Goal: Transaction & Acquisition: Purchase product/service

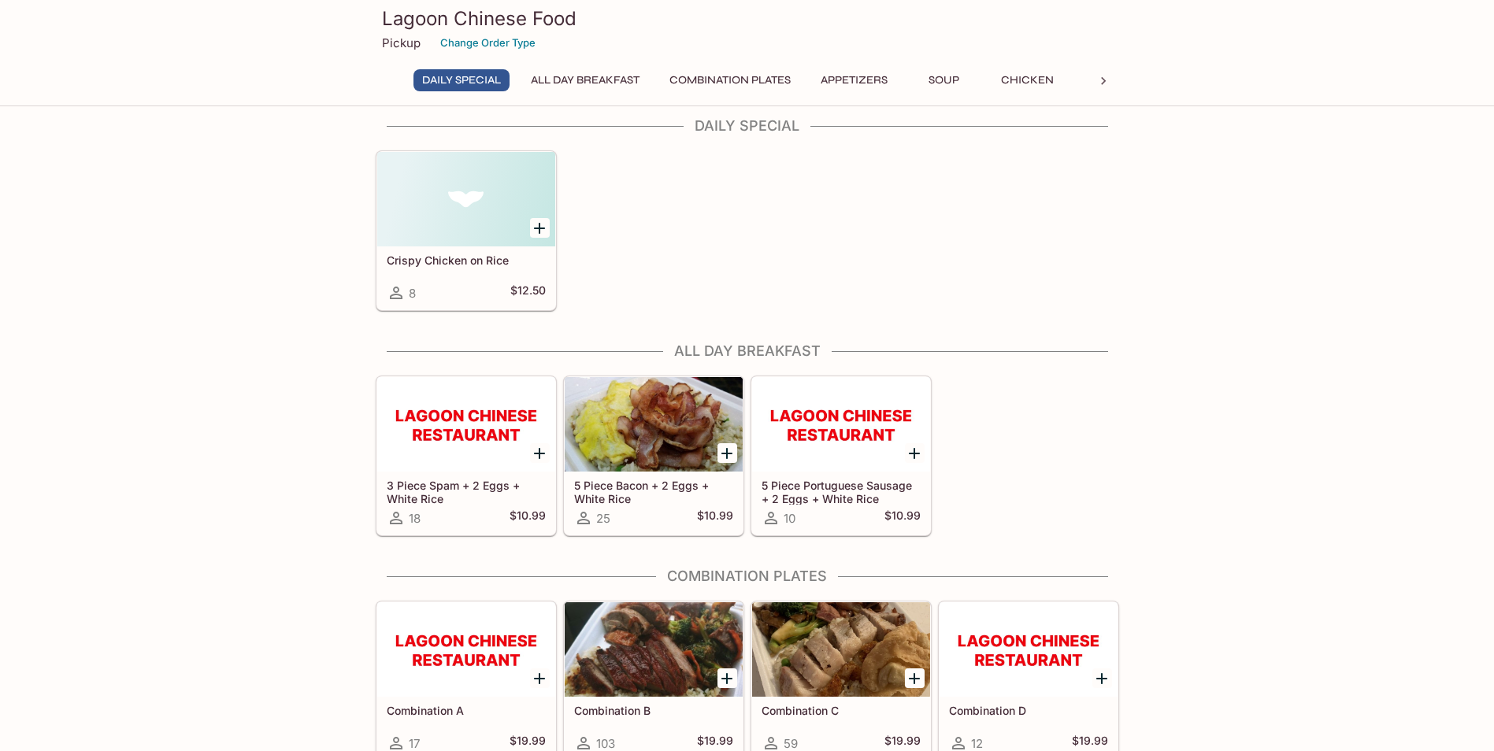
scroll to position [236, 0]
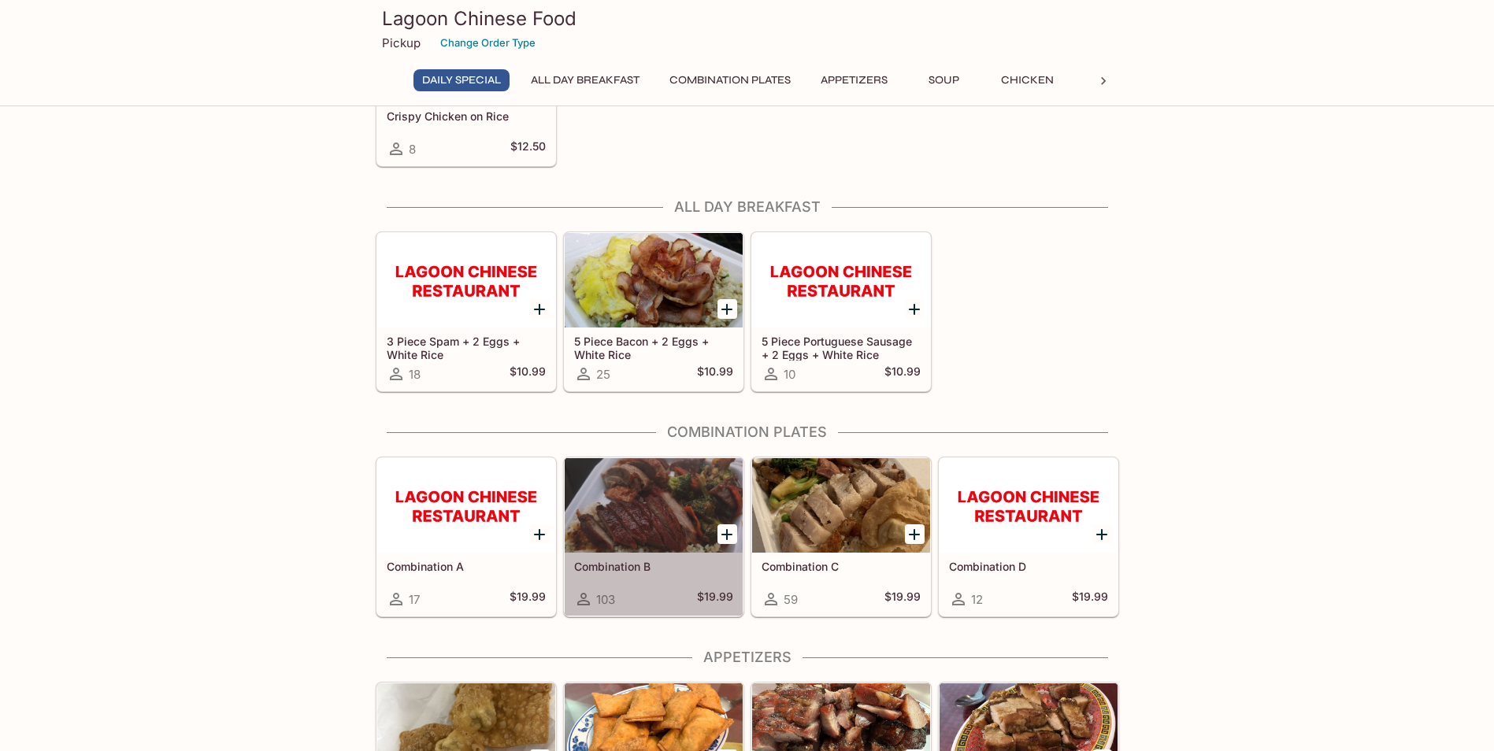
click at [614, 558] on div "Combination B 103 $19.99" at bounding box center [653, 584] width 178 height 63
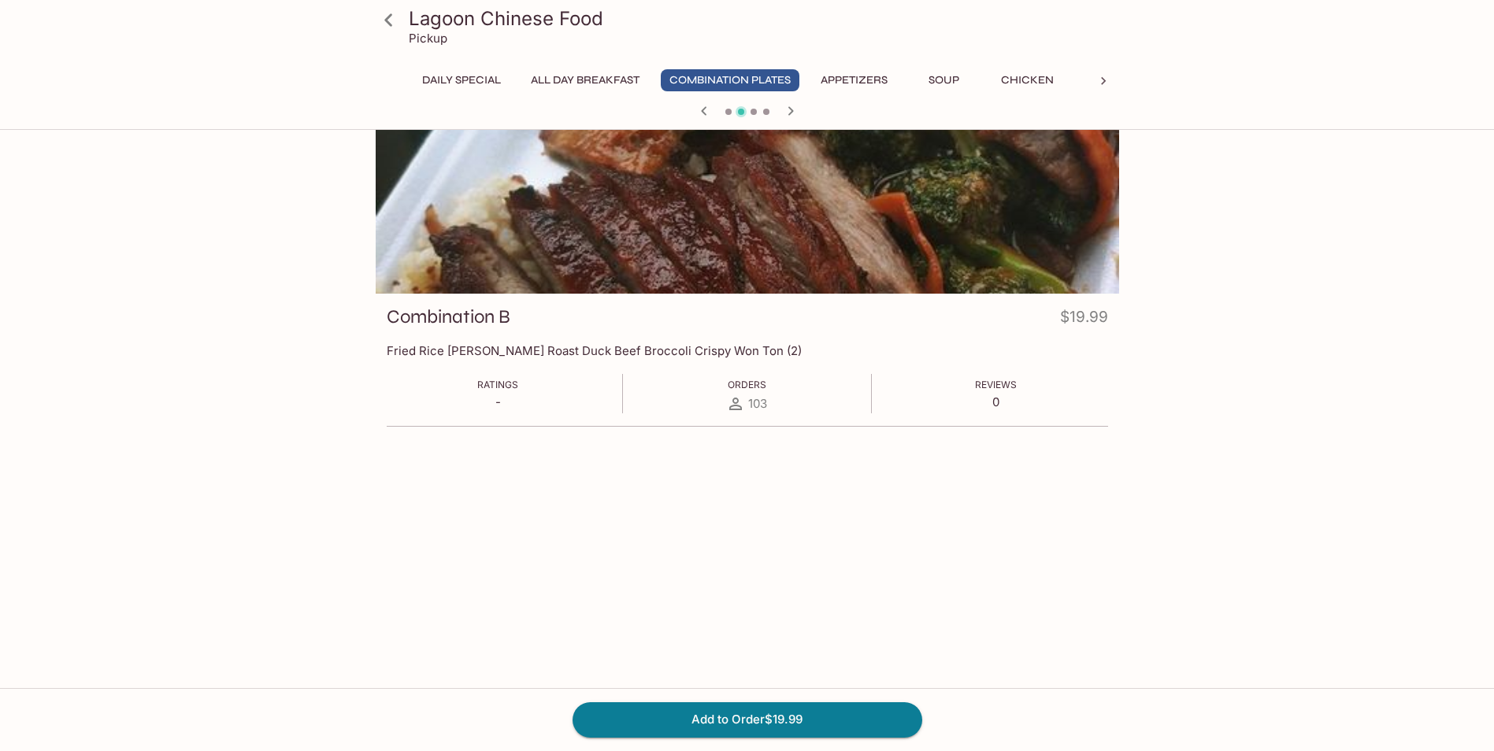
scroll to position [79, 0]
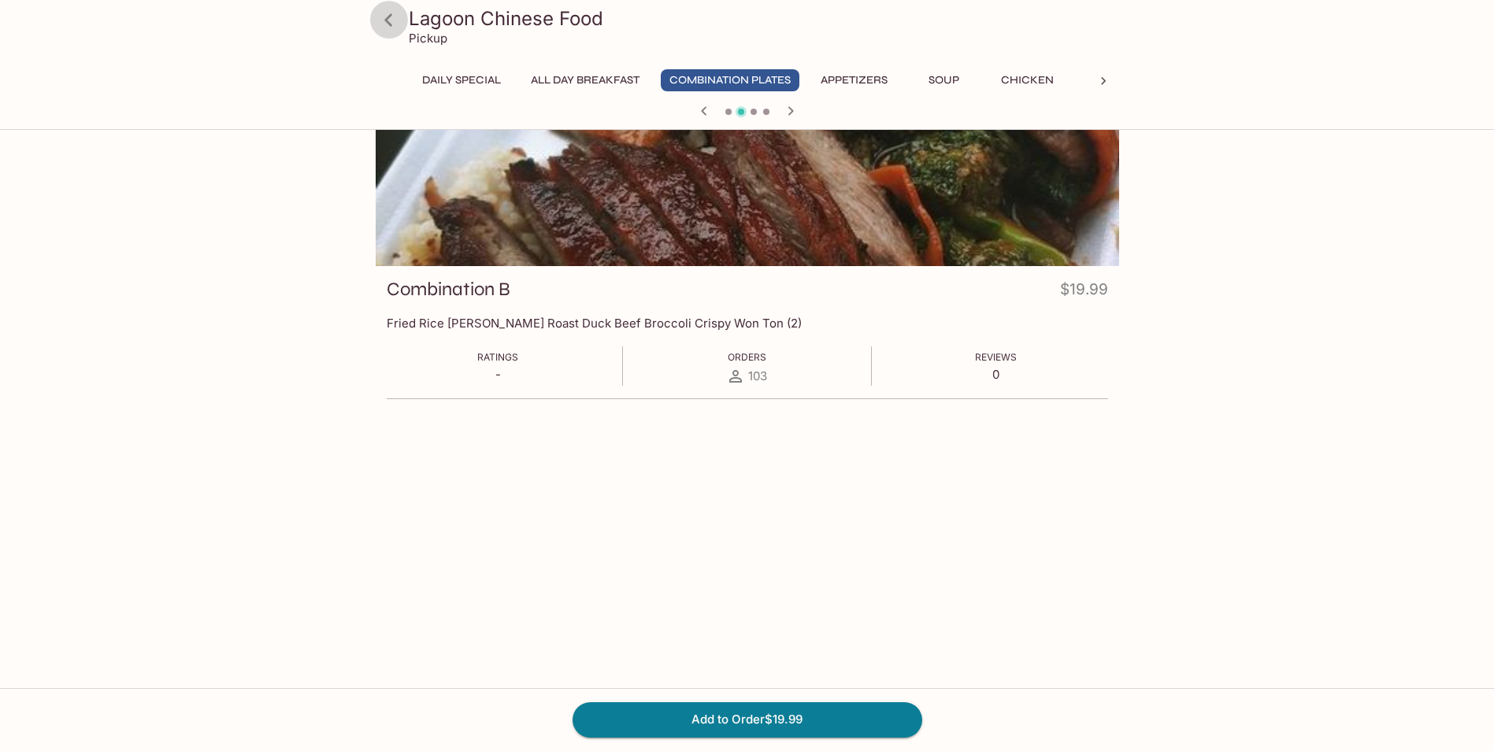
click at [389, 30] on icon at bounding box center [389, 20] width 28 height 28
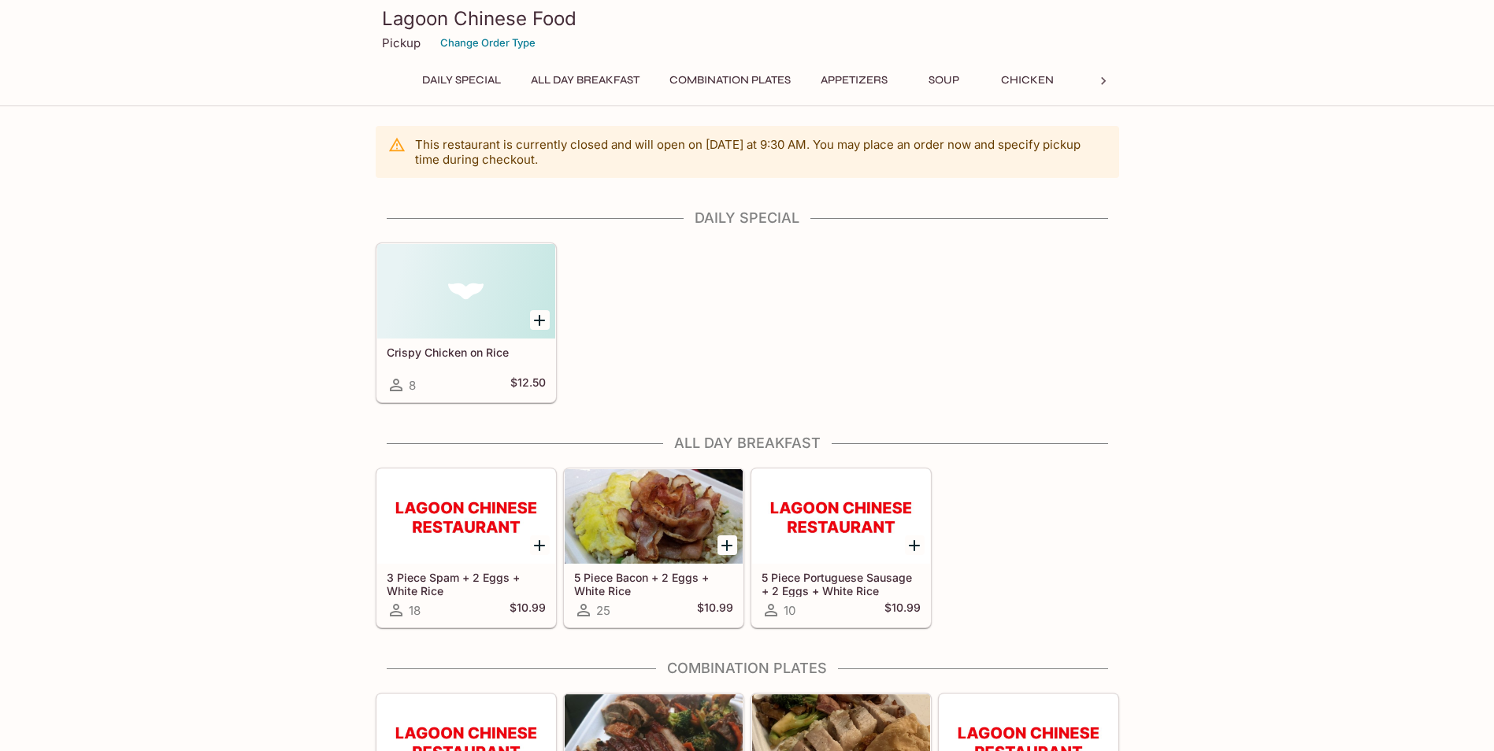
click at [709, 76] on button "Combination Plates" at bounding box center [730, 80] width 139 height 22
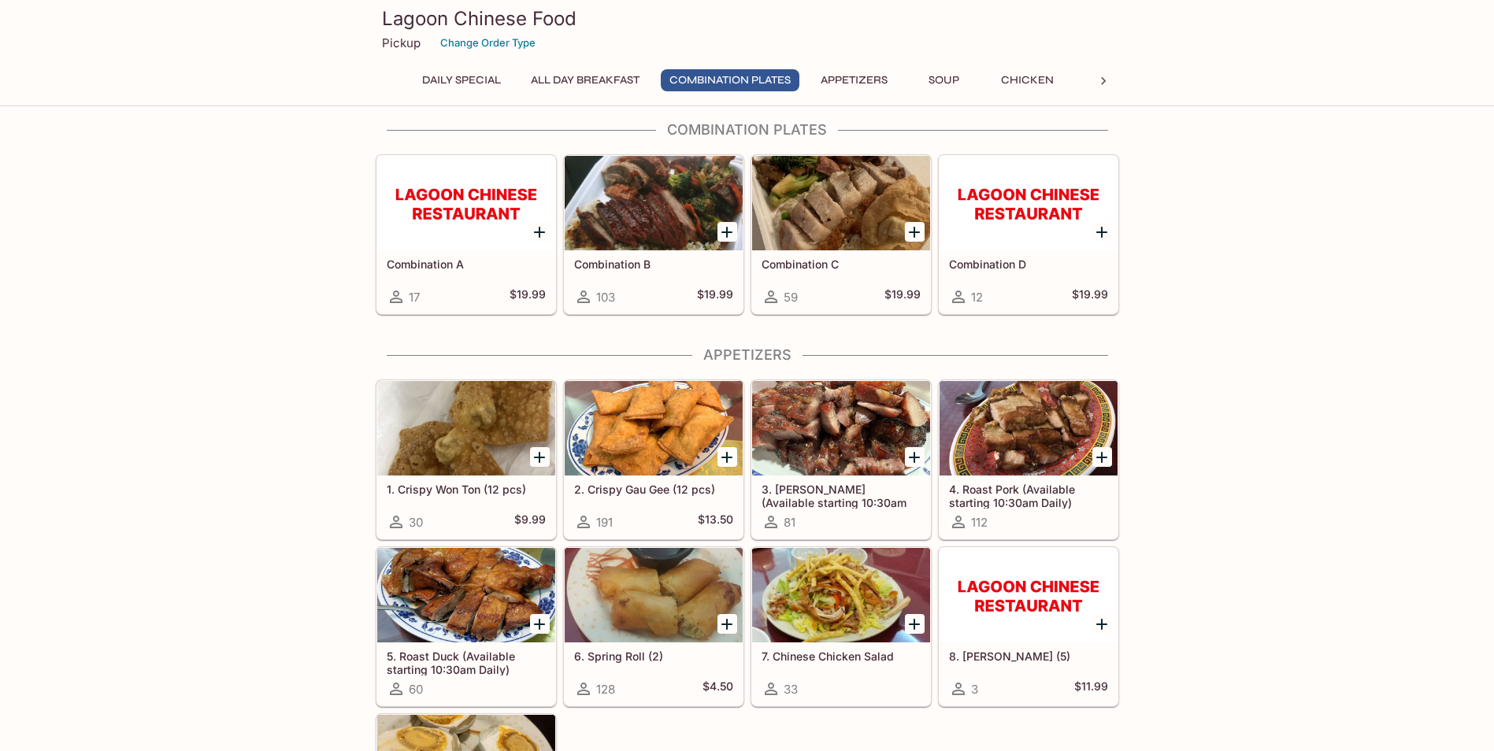
scroll to position [447, 0]
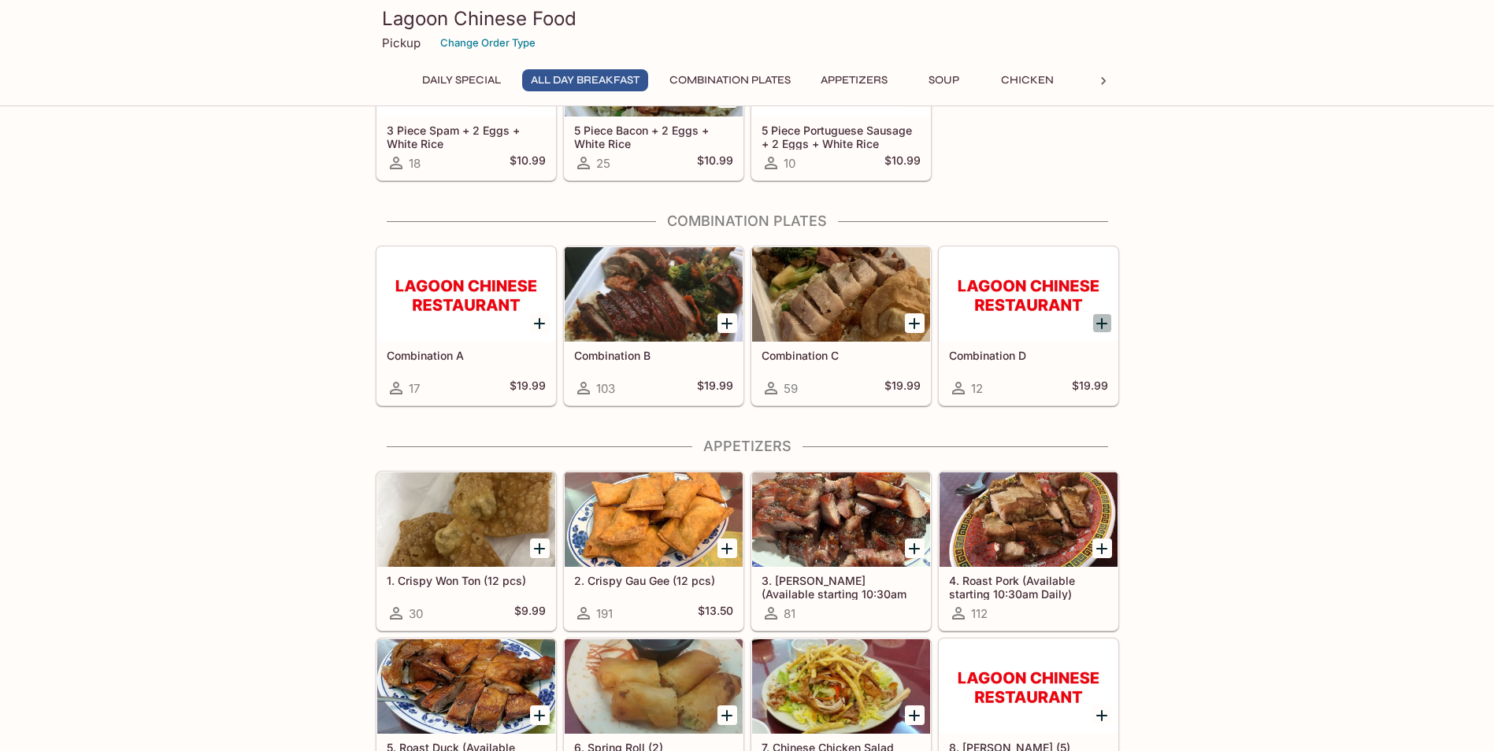
click at [1101, 327] on icon "Add Combination D" at bounding box center [1101, 323] width 11 height 11
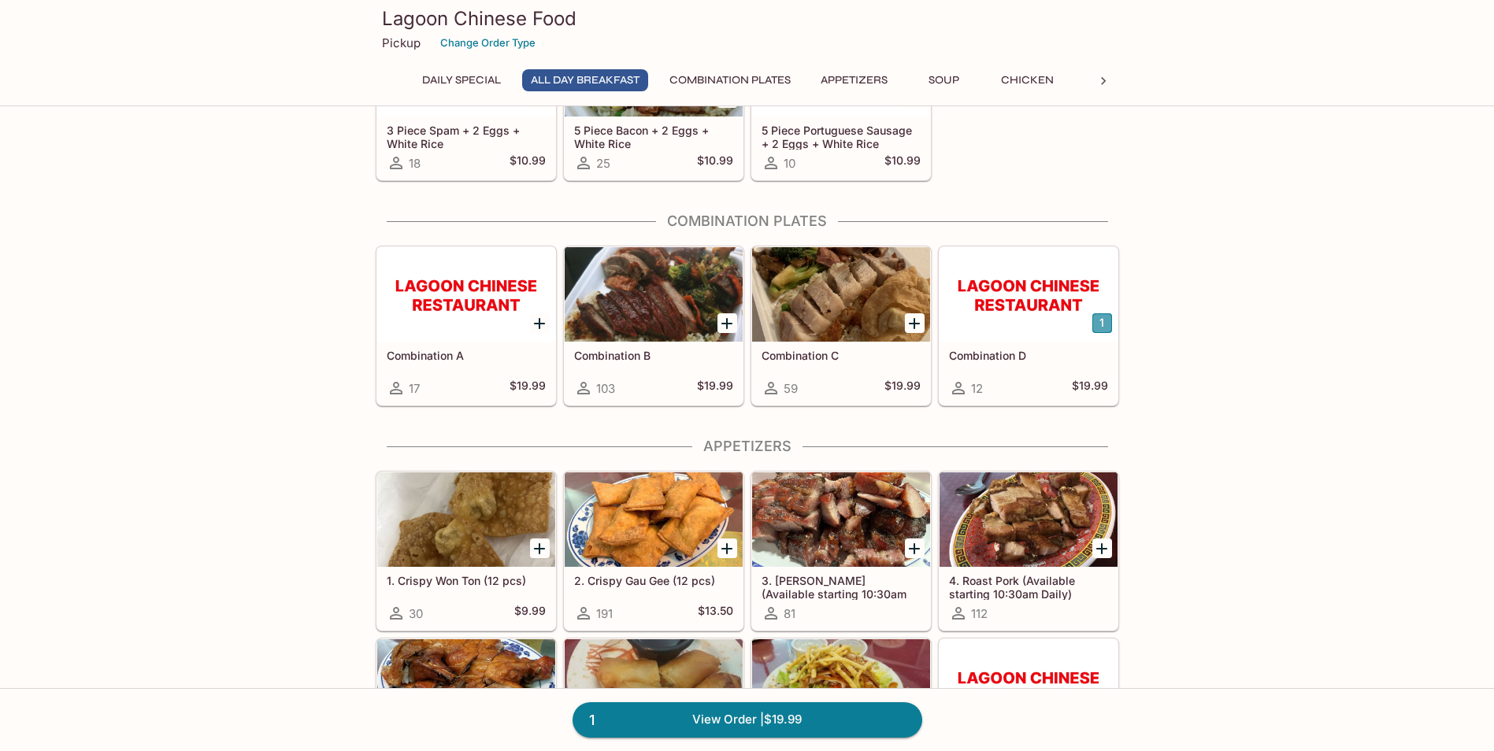
click at [1099, 328] on button "1" at bounding box center [1102, 323] width 20 height 20
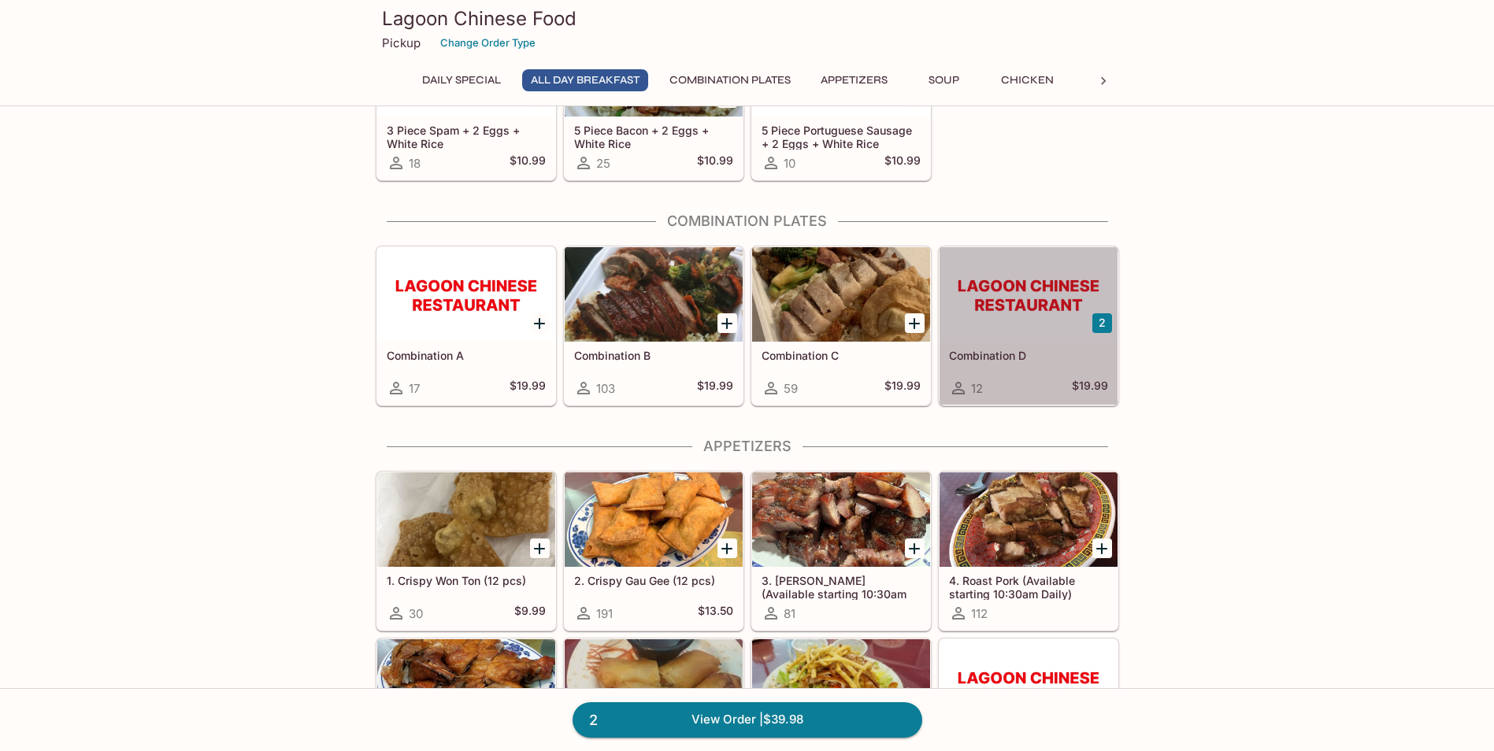
drag, startPoint x: 1093, startPoint y: 330, endPoint x: 1048, endPoint y: 345, distance: 47.3
click at [1048, 345] on div "Combination D 12 $19.99" at bounding box center [1028, 373] width 178 height 63
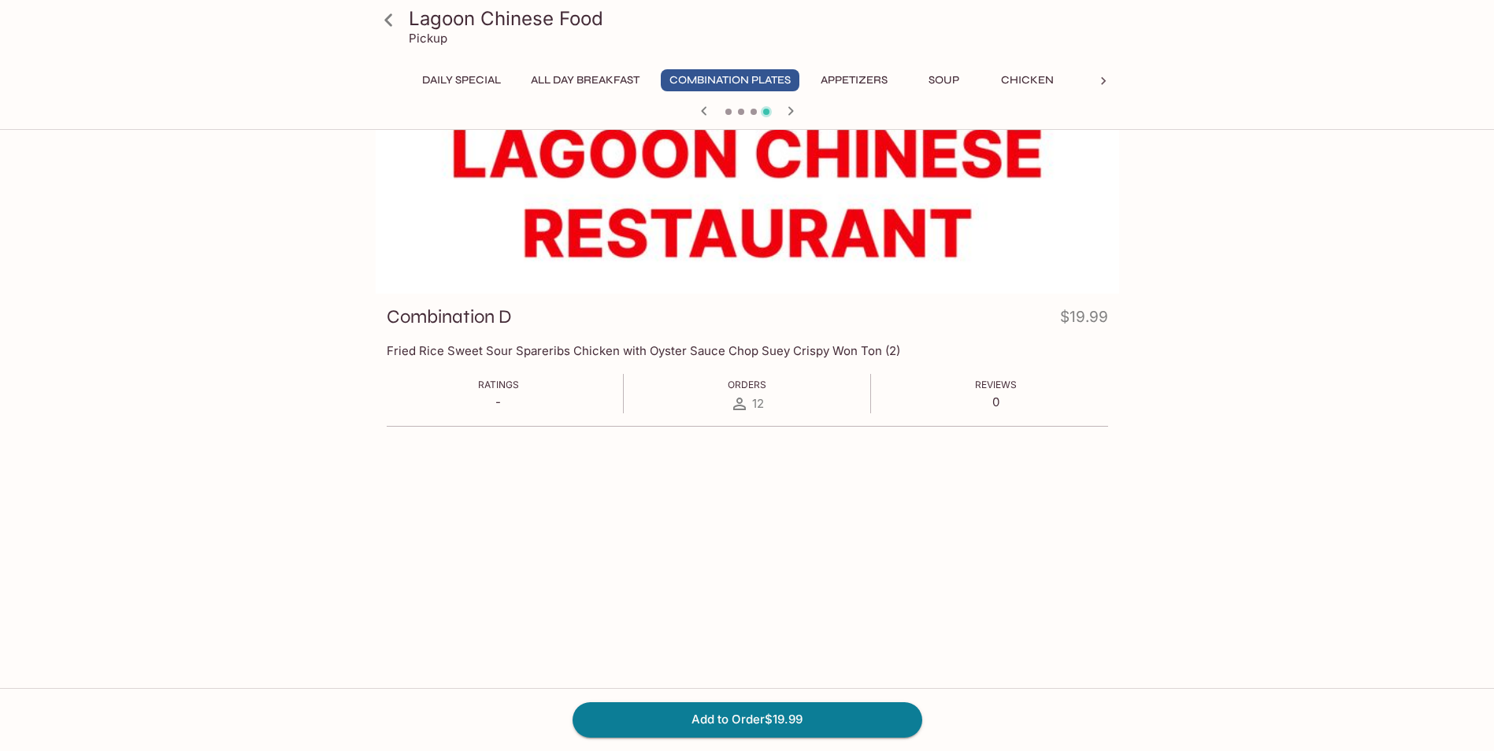
scroll to position [79, 0]
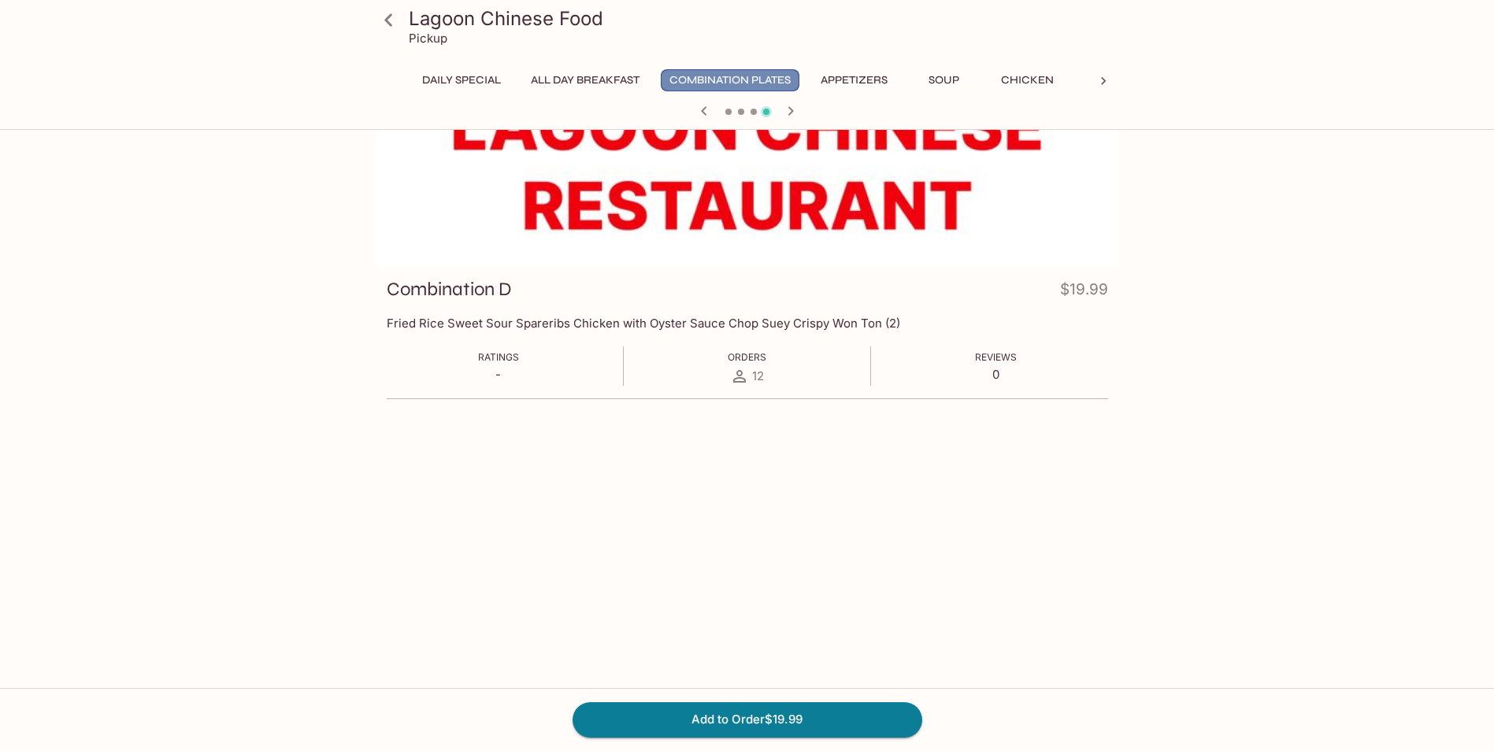
click at [711, 71] on button "Combination Plates" at bounding box center [730, 80] width 139 height 22
click at [699, 108] on icon "button" at bounding box center [703, 111] width 19 height 19
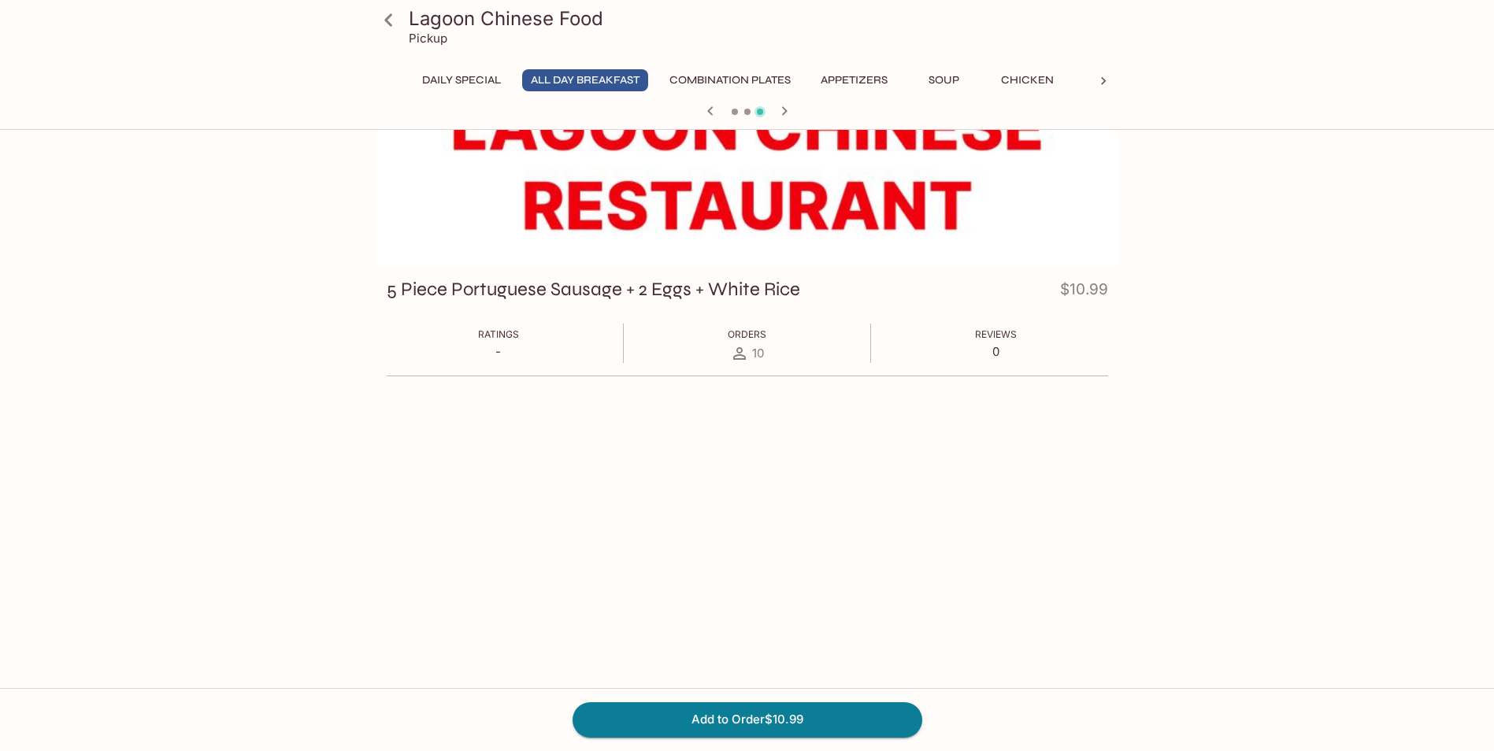
click at [699, 108] on div at bounding box center [747, 113] width 756 height 24
click at [475, 85] on button "Daily Special" at bounding box center [461, 80] width 96 height 22
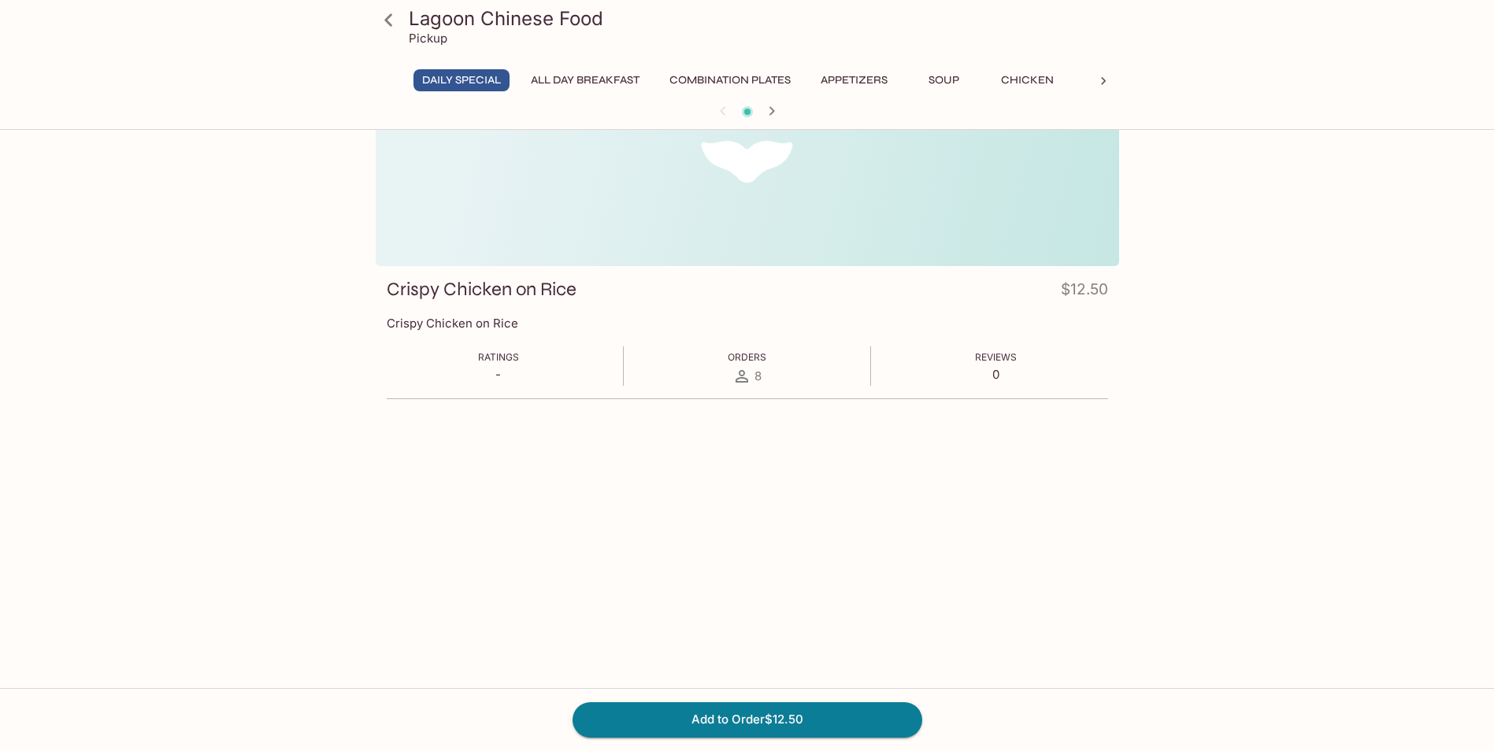
click at [373, 24] on link at bounding box center [388, 19] width 39 height 39
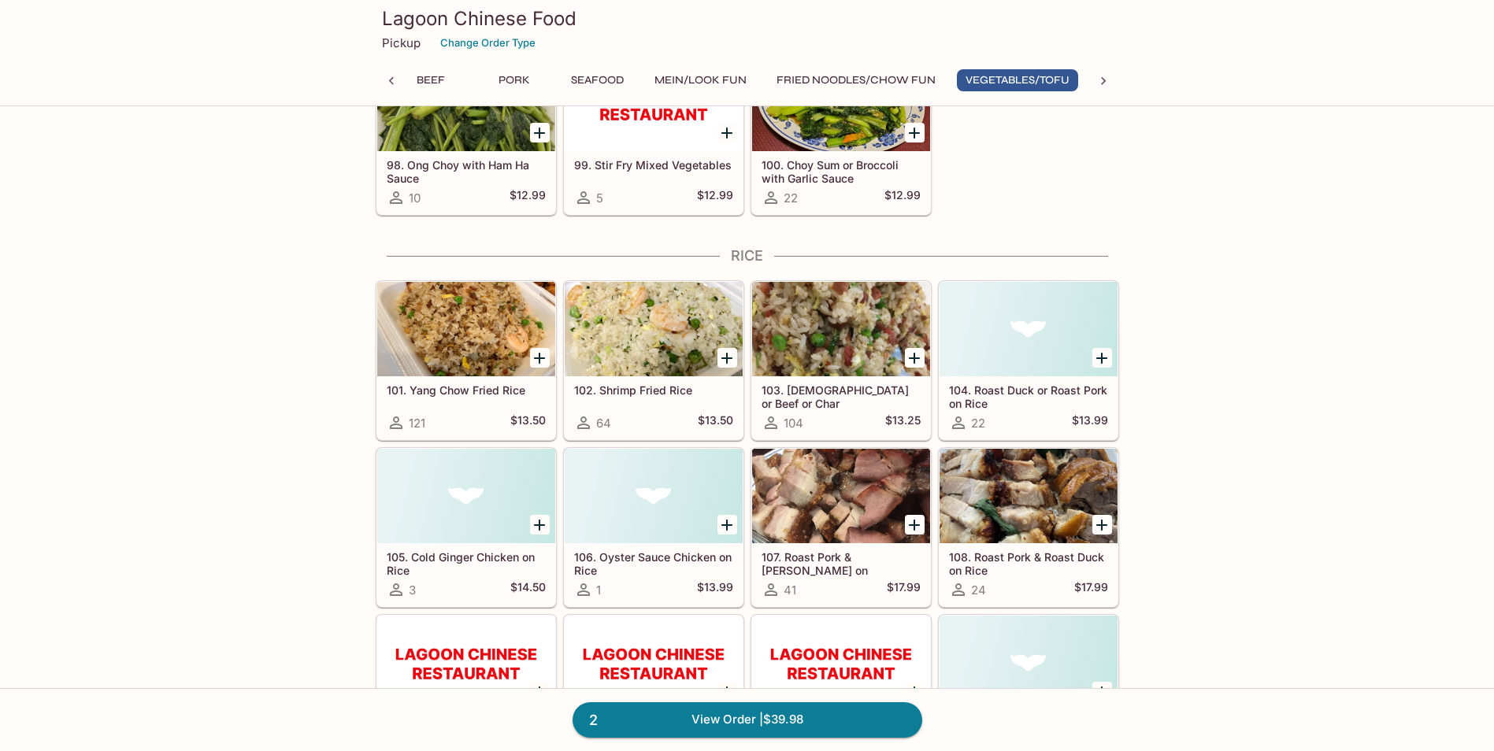
scroll to position [5826, 0]
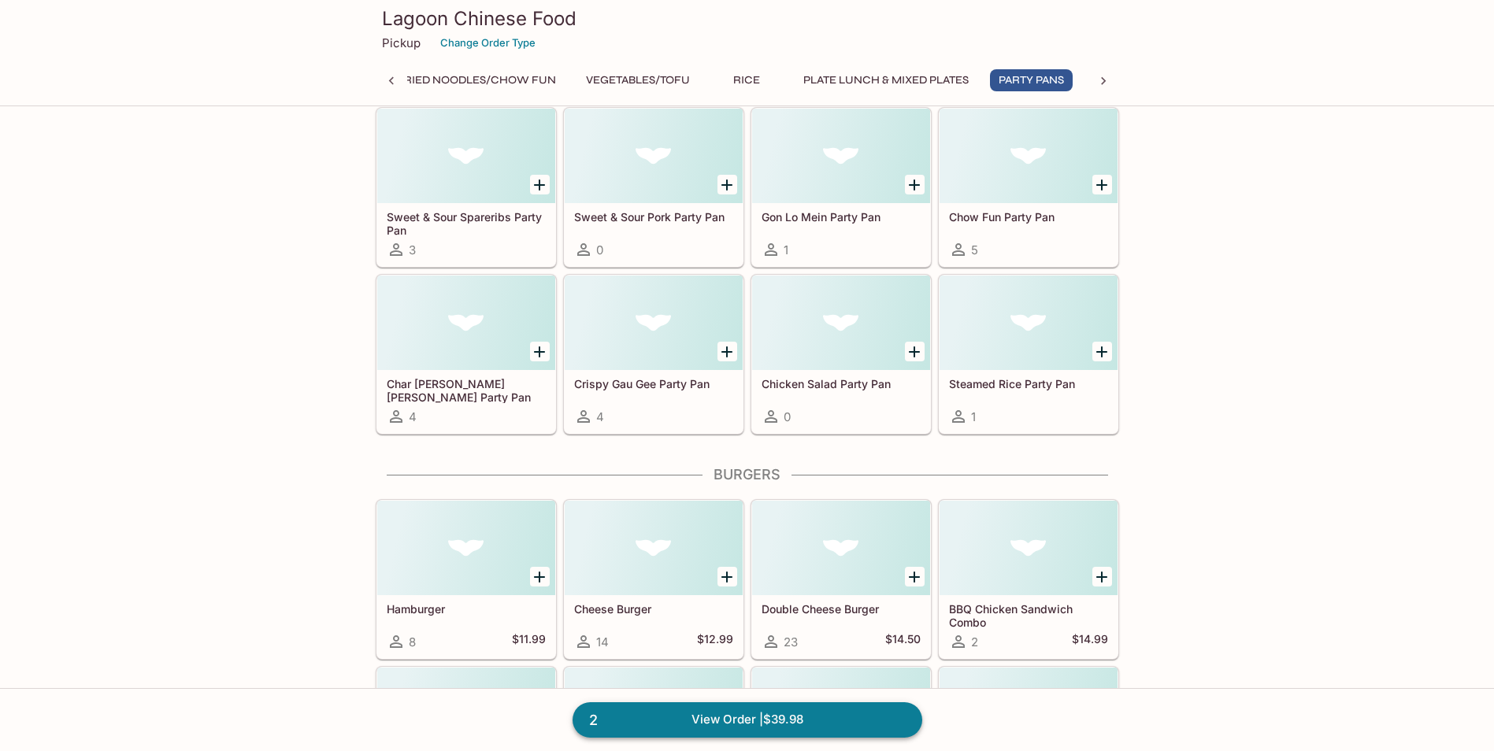
click at [653, 723] on link "2 View Order | $39.98" at bounding box center [747, 719] width 350 height 35
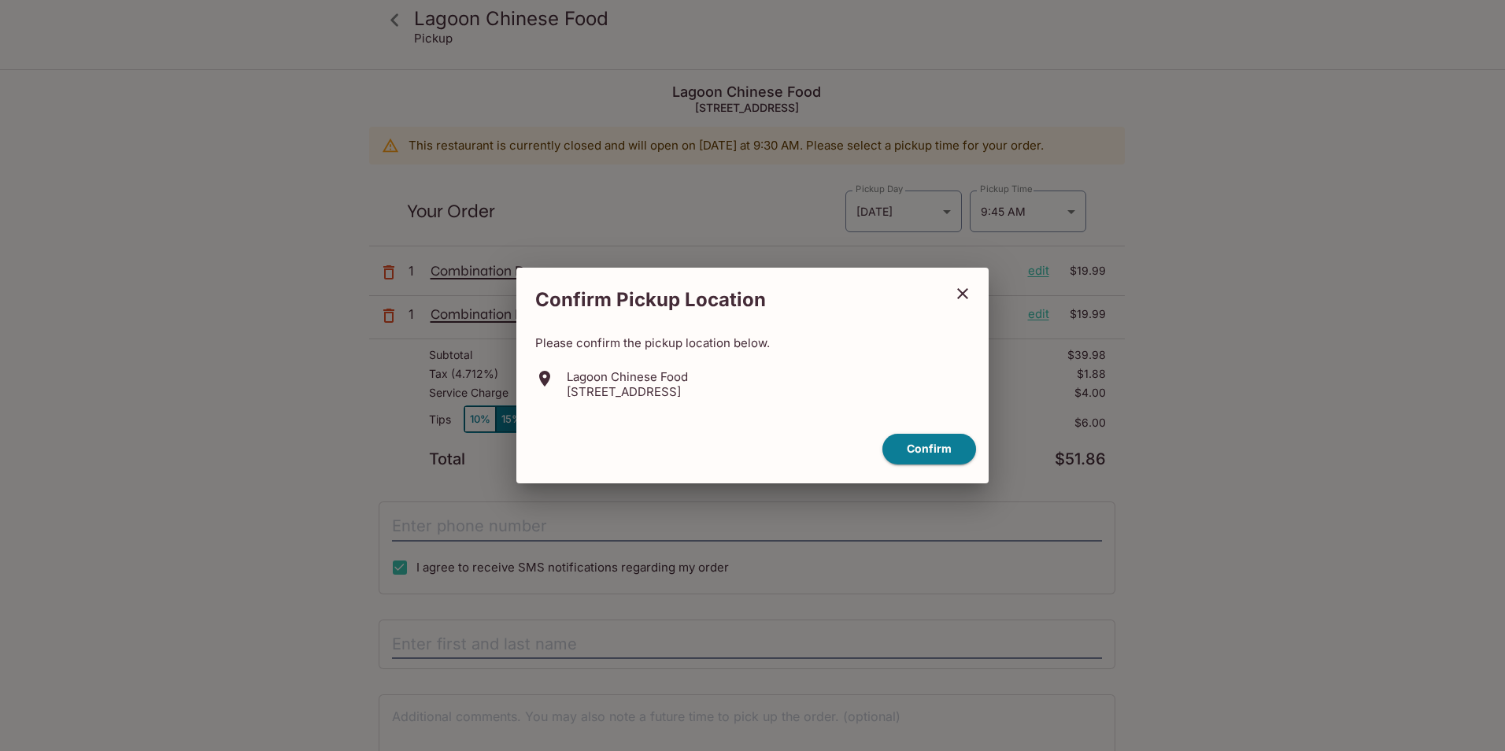
click at [960, 291] on icon "close" at bounding box center [962, 293] width 11 height 11
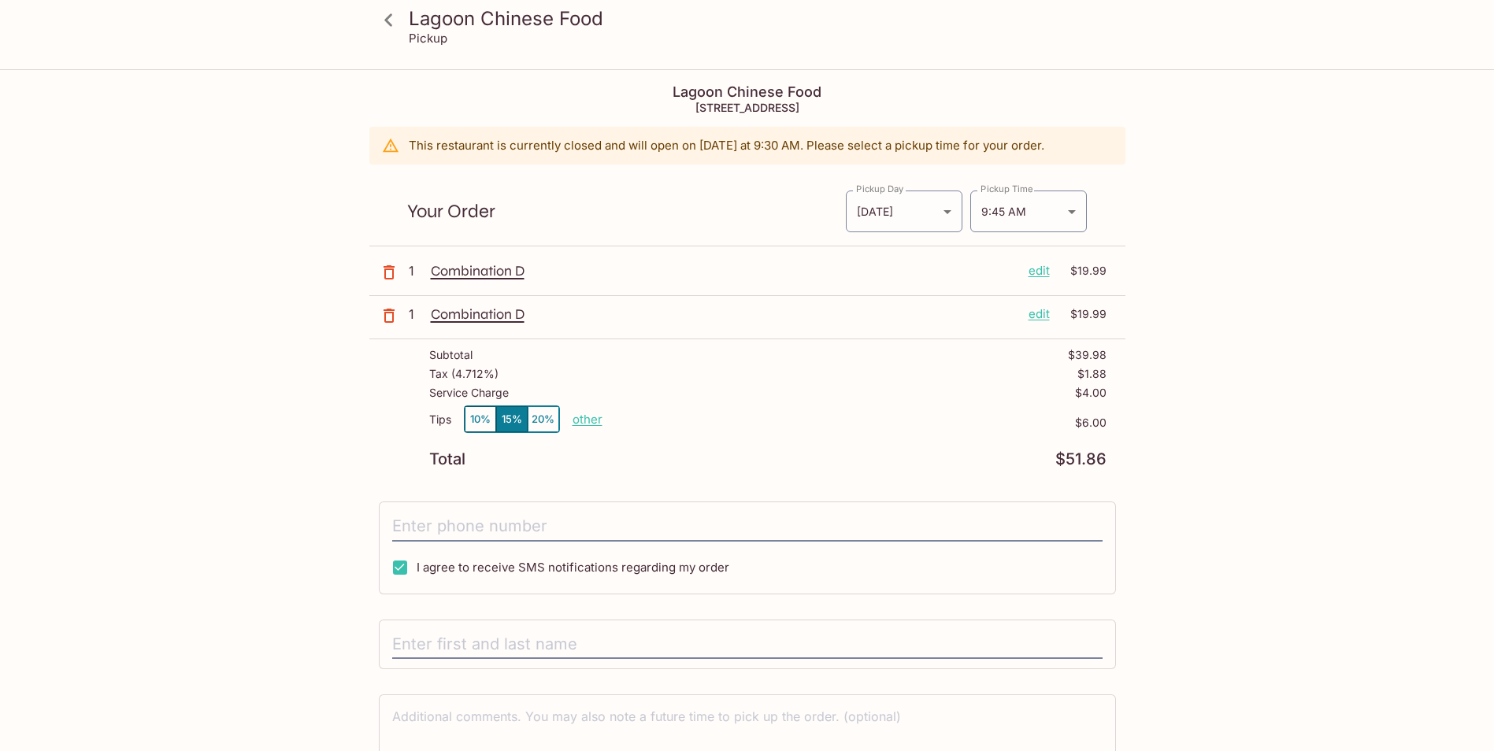
click at [478, 424] on button "10%" at bounding box center [480, 419] width 31 height 26
click at [1038, 271] on p "edit" at bounding box center [1038, 270] width 21 height 17
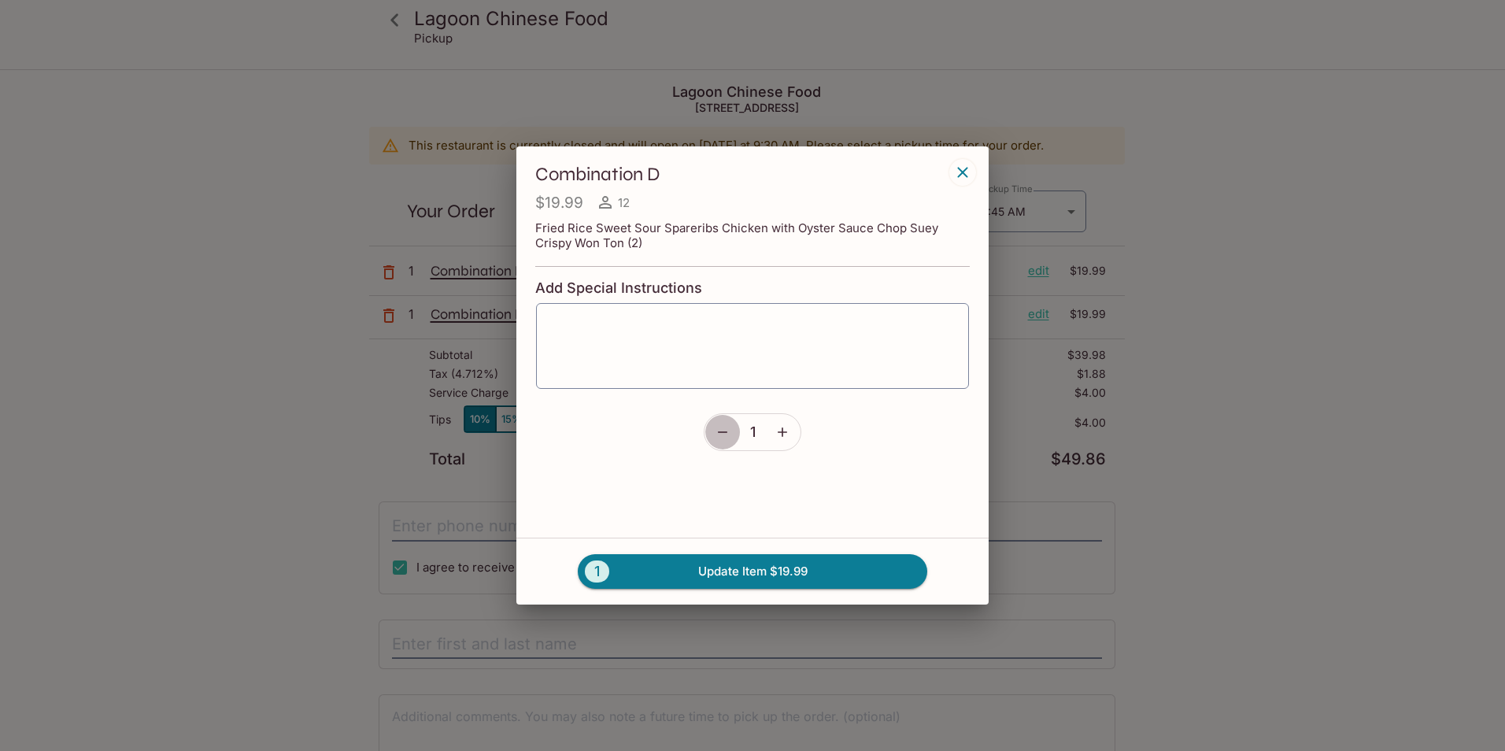
click at [721, 431] on icon "button" at bounding box center [722, 432] width 9 height 2
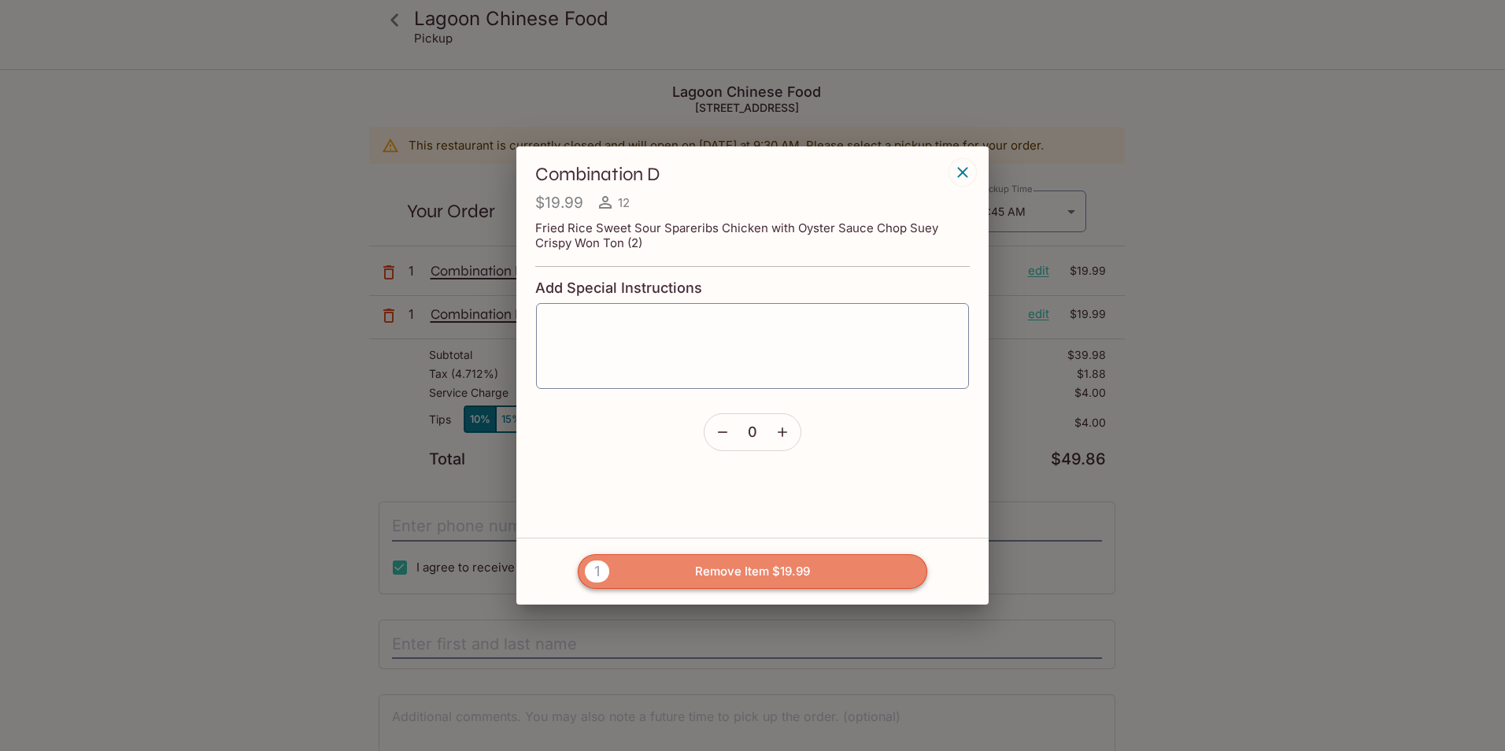
click at [764, 574] on button "1 Remove Item $19.99" at bounding box center [753, 571] width 350 height 35
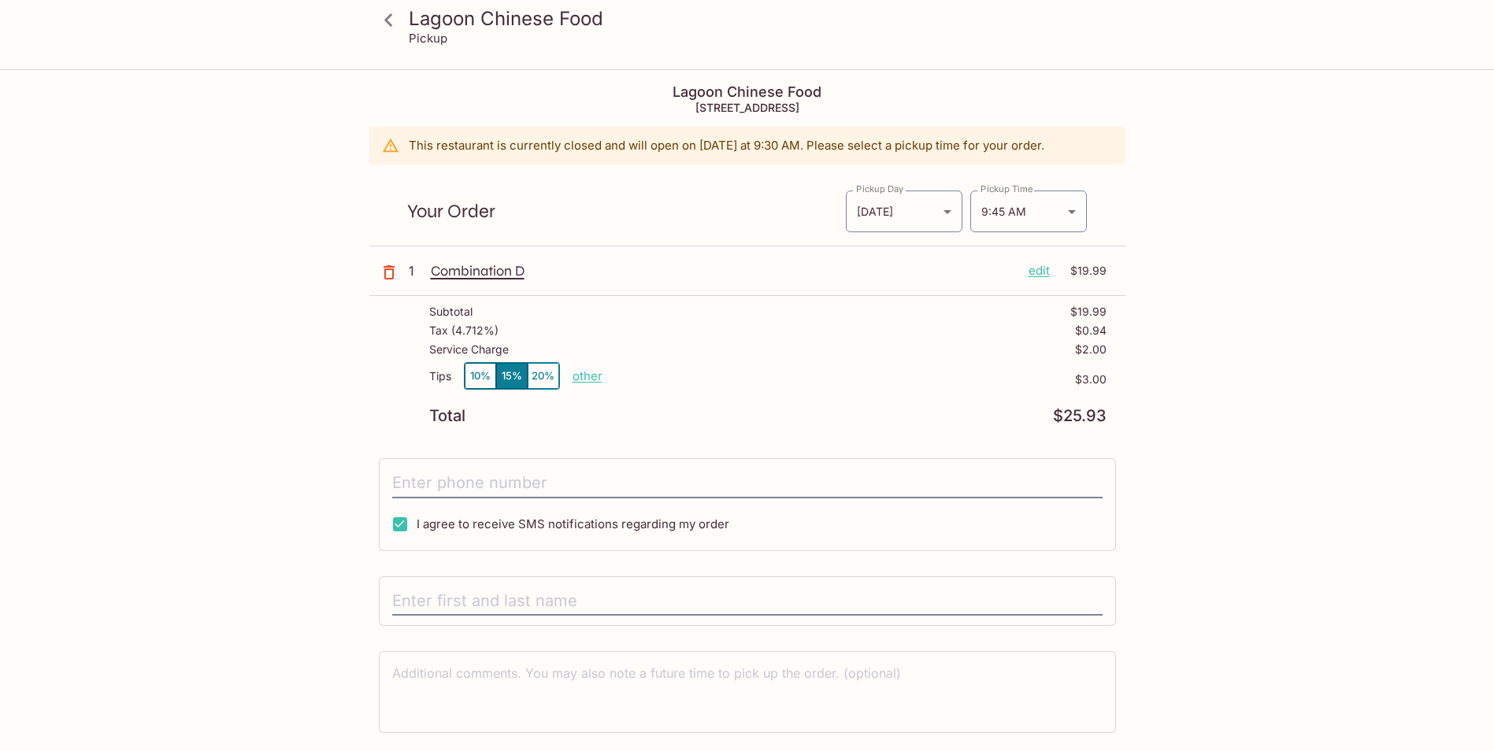
click at [1042, 271] on p "edit" at bounding box center [1038, 270] width 21 height 17
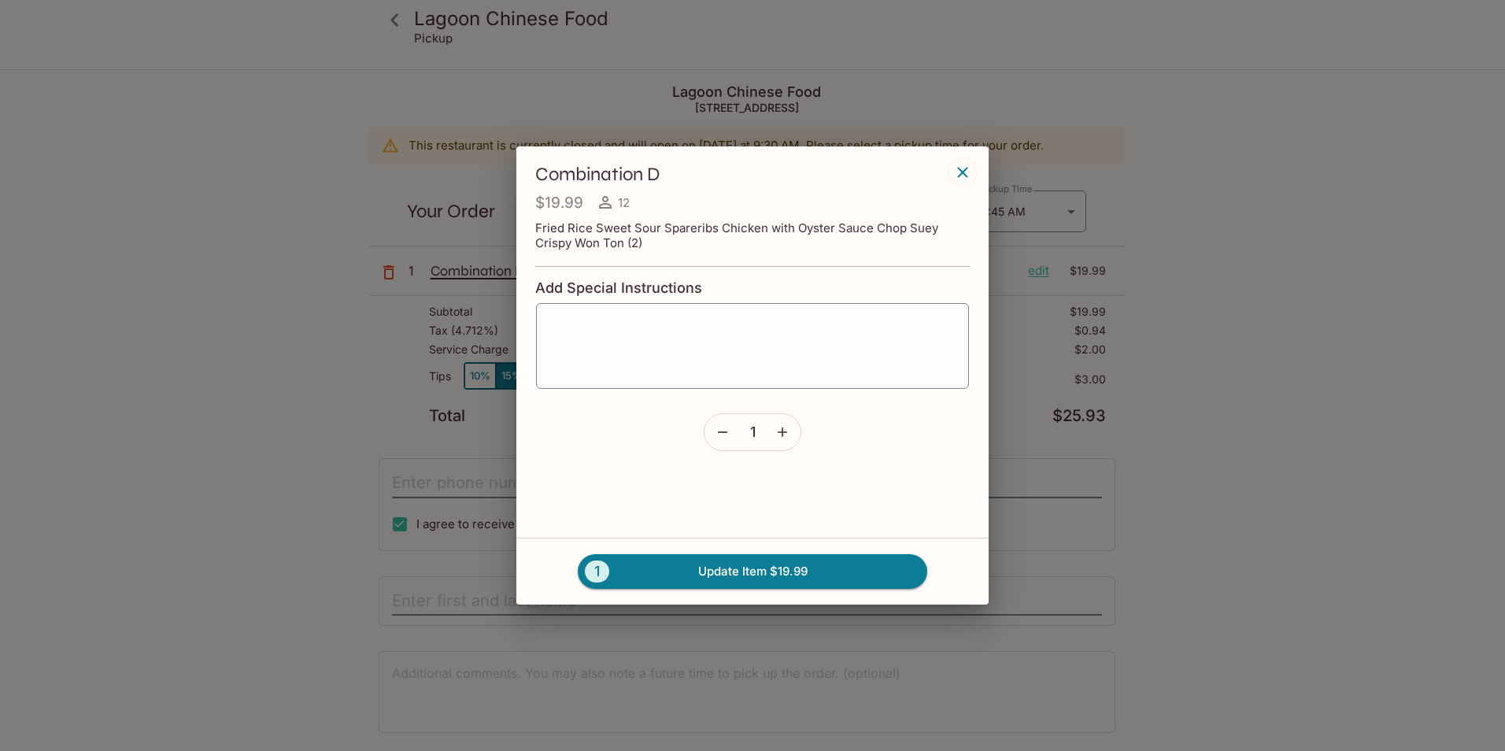
click at [724, 427] on icon "button" at bounding box center [723, 432] width 16 height 16
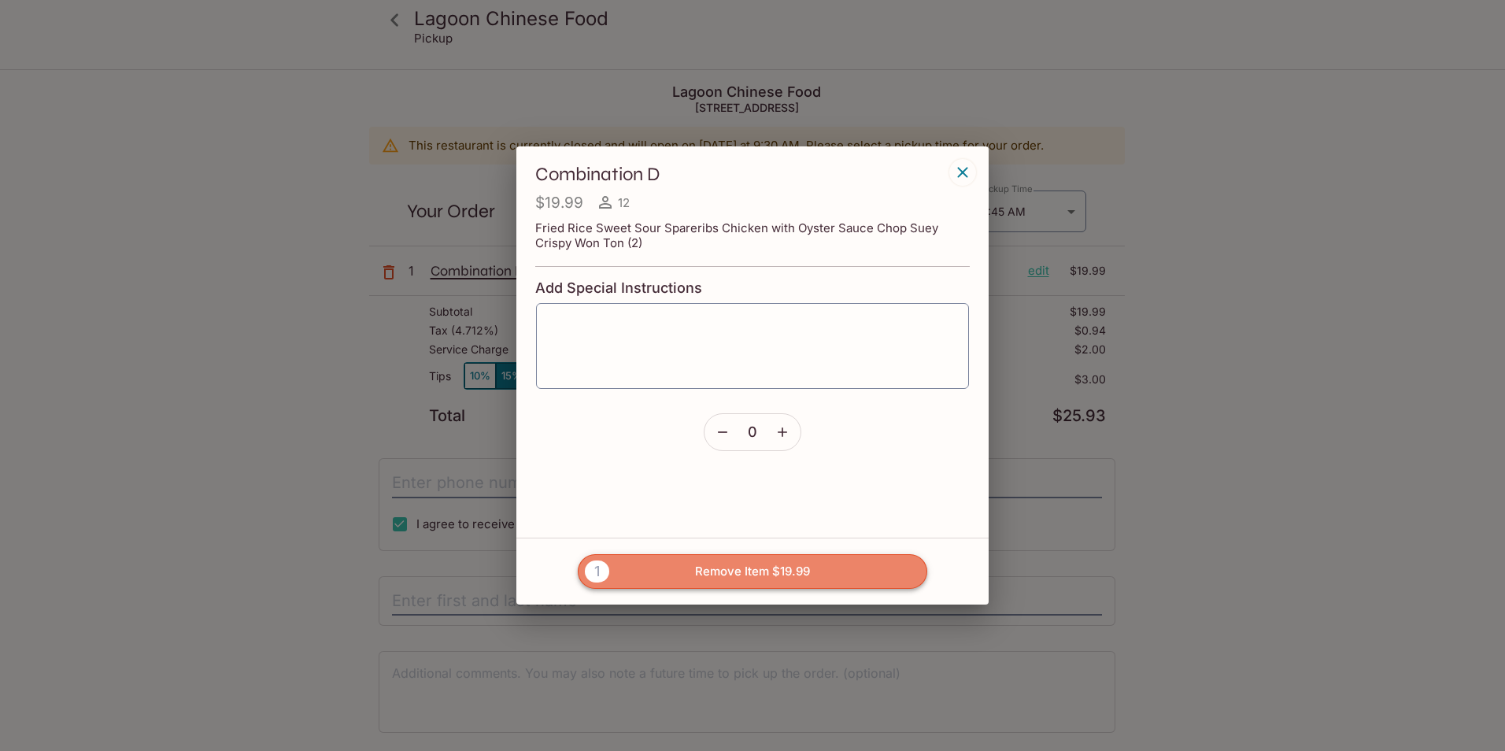
click at [719, 560] on button "1 Remove Item $19.99" at bounding box center [753, 571] width 350 height 35
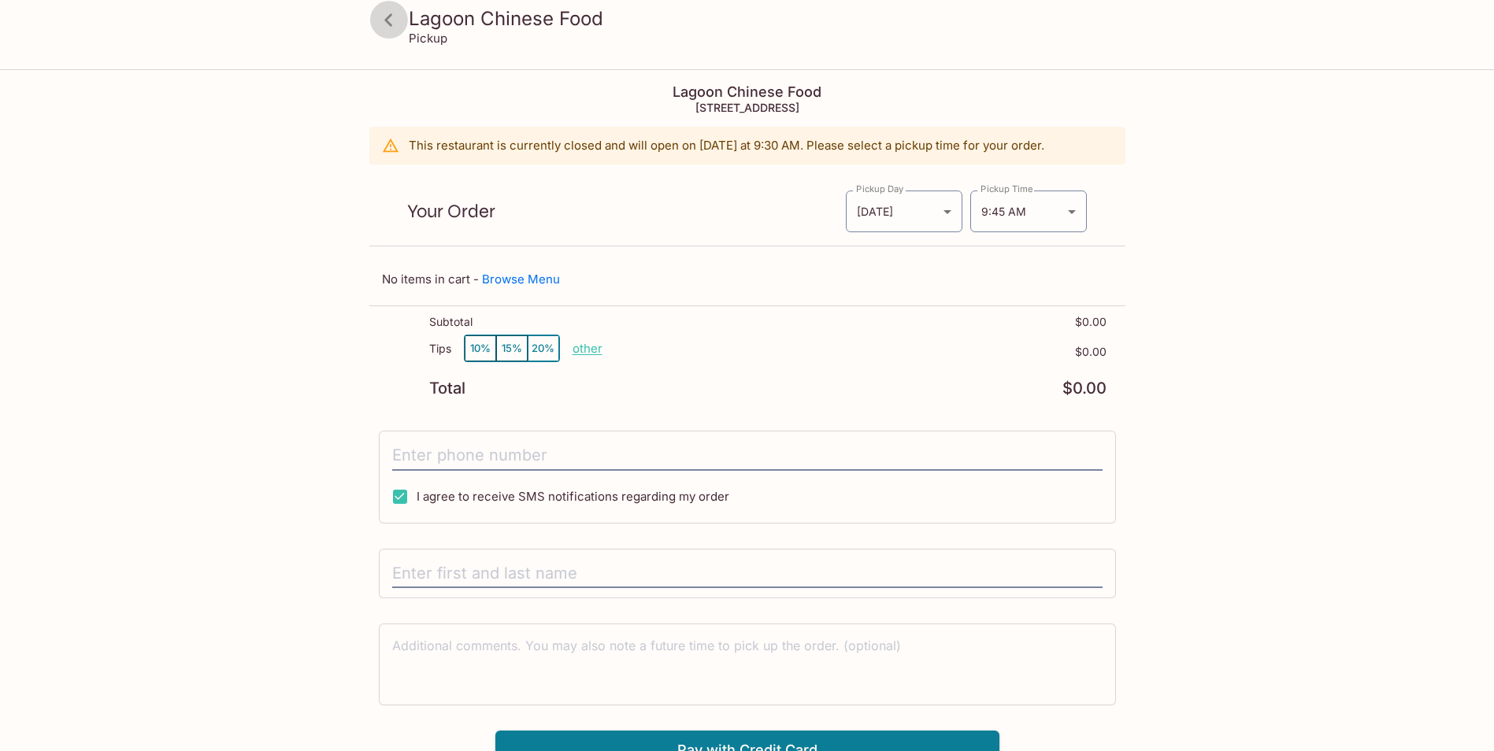
click at [404, 20] on link at bounding box center [388, 19] width 39 height 39
